Goal: Download file/media

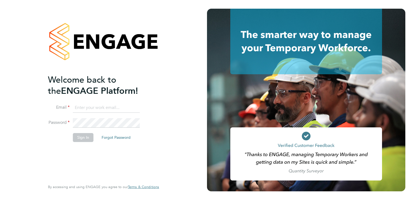
type input "sinead.mills@pretiumresourcing.co.uk"
click at [79, 133] on button "Sign In" at bounding box center [83, 137] width 21 height 9
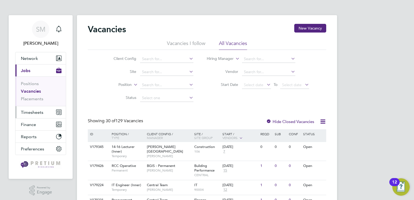
click at [43, 116] on button "Timesheets" at bounding box center [40, 112] width 50 height 12
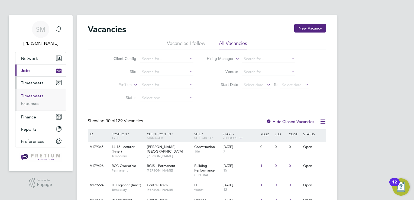
click at [37, 96] on link "Timesheets" at bounding box center [32, 95] width 22 height 5
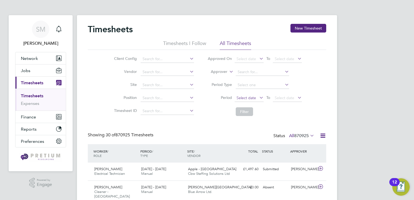
click at [244, 100] on span "Select date" at bounding box center [248, 97] width 29 height 7
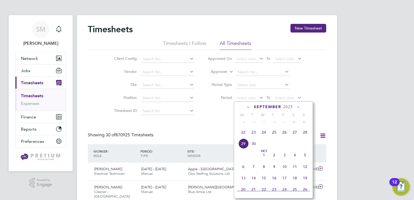
click at [242, 137] on span "22" at bounding box center [243, 132] width 10 height 10
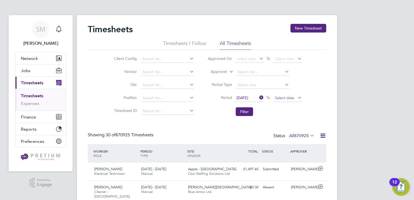
click at [282, 97] on span "Select date" at bounding box center [283, 97] width 19 height 5
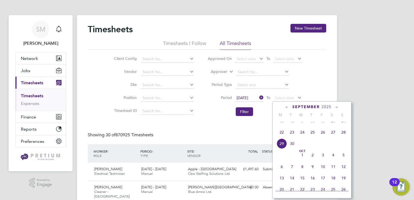
click at [342, 137] on span "28" at bounding box center [343, 132] width 10 height 10
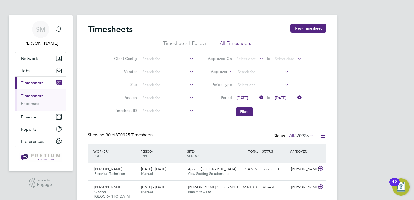
click at [250, 107] on li "Filter" at bounding box center [255, 111] width 108 height 14
click at [248, 110] on button "Filter" at bounding box center [244, 111] width 17 height 9
click at [322, 135] on icon at bounding box center [322, 135] width 7 height 7
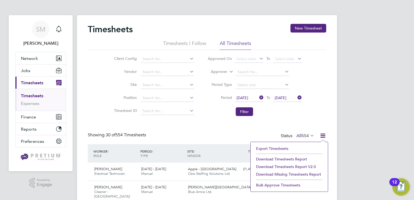
click at [296, 165] on li "Download Timesheets Report v2.0" at bounding box center [289, 167] width 72 height 8
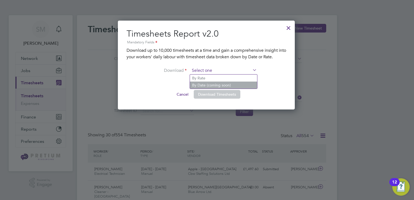
click at [231, 70] on input at bounding box center [223, 71] width 67 height 8
click at [227, 77] on li "By Rate" at bounding box center [223, 77] width 67 height 7
type input "By Rate"
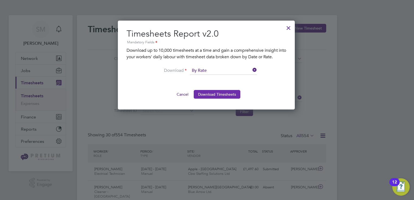
click at [220, 91] on button "Download Timesheets" at bounding box center [217, 94] width 47 height 9
